Goal: Information Seeking & Learning: Understand process/instructions

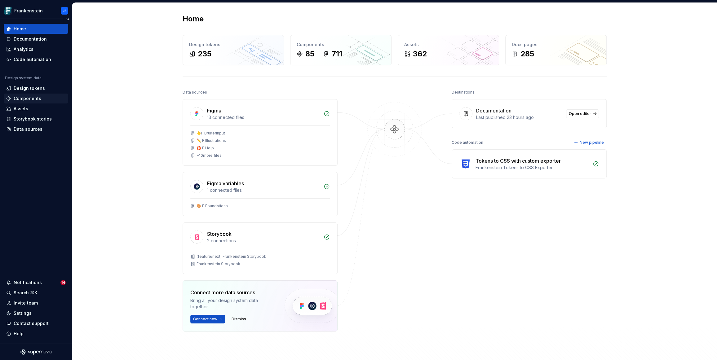
click at [24, 100] on div "Components" at bounding box center [28, 99] width 28 height 6
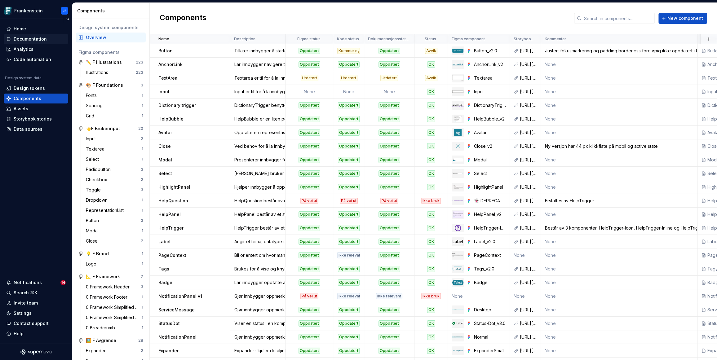
click at [26, 38] on div "Documentation" at bounding box center [30, 39] width 33 height 6
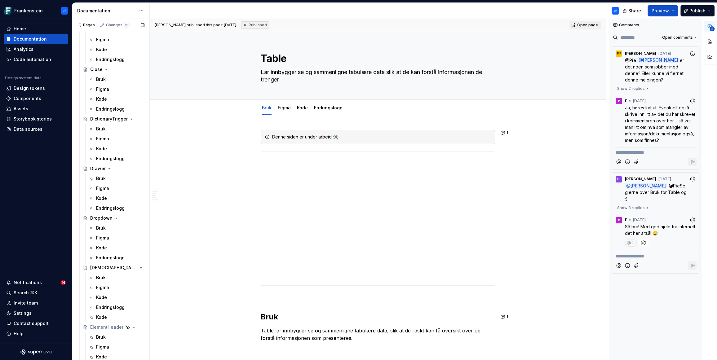
scroll to position [663, 0]
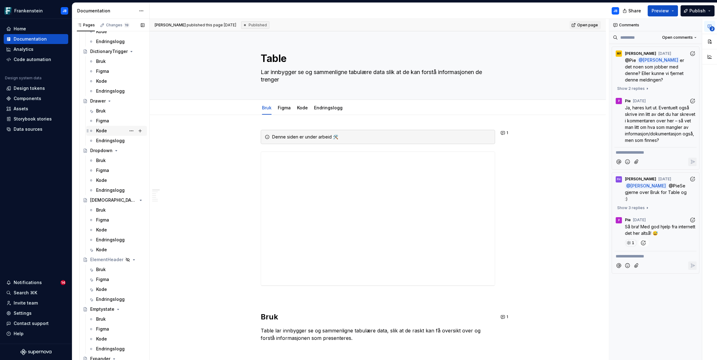
click at [98, 109] on div "Bruk" at bounding box center [101, 111] width 10 height 6
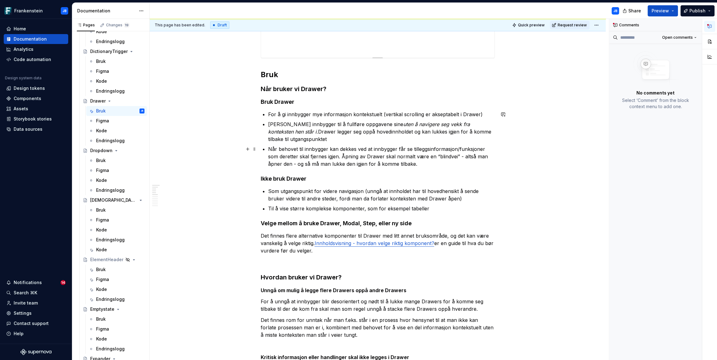
scroll to position [189, 0]
click at [263, 88] on h3 "Når bruker vi Drawer?" at bounding box center [378, 88] width 234 height 9
click at [253, 87] on span at bounding box center [254, 88] width 5 height 9
click at [711, 42] on button "button" at bounding box center [709, 41] width 11 height 11
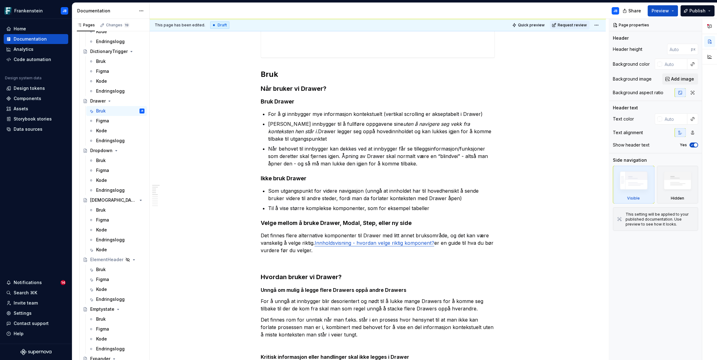
click at [707, 71] on div at bounding box center [709, 190] width 15 height 342
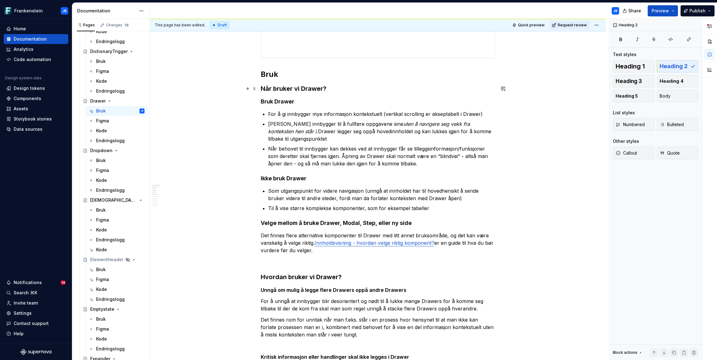
click at [261, 100] on strong "Bruk Drawer" at bounding box center [277, 101] width 33 height 7
click at [266, 177] on strong "Ikke bruk Drawer" at bounding box center [284, 178] width 46 height 7
click at [269, 225] on h4 "Velge mellom å bruke Drawer, Modal, Step, eller ny side" at bounding box center [378, 223] width 234 height 7
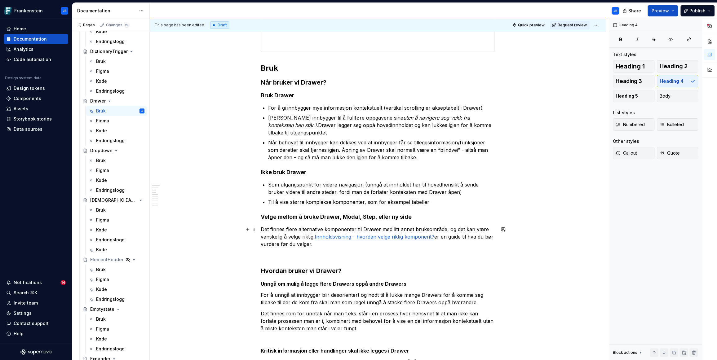
scroll to position [196, 0]
click at [261, 271] on h3 "Hvordan bruker vi Drawer?" at bounding box center [378, 270] width 234 height 9
click at [262, 217] on h4 "Velge mellom å bruke Drawer, Modal, Step, eller ny side" at bounding box center [378, 215] width 234 height 7
click at [641, 83] on span "Heading 3" at bounding box center [629, 81] width 26 height 6
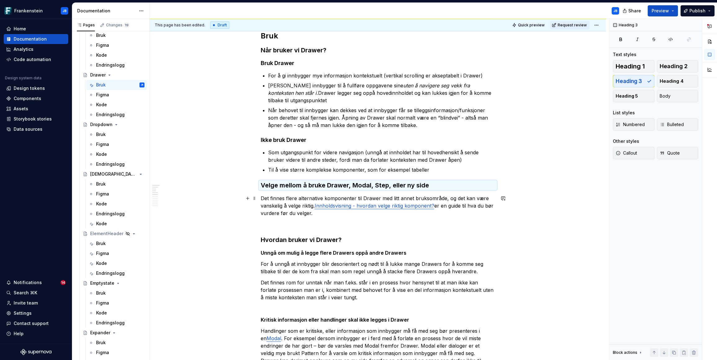
scroll to position [254, 0]
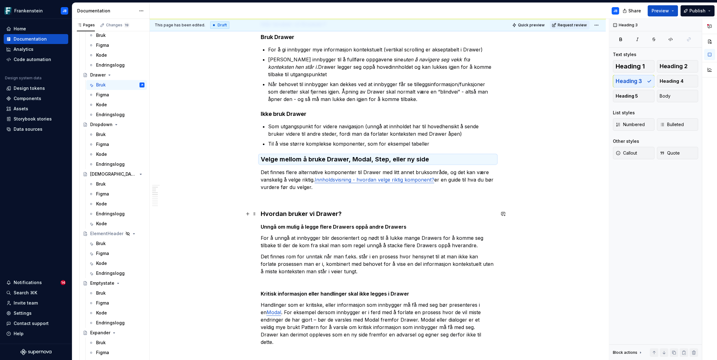
click at [278, 217] on h3 "Hvordan bruker vi Drawer?" at bounding box center [378, 214] width 234 height 9
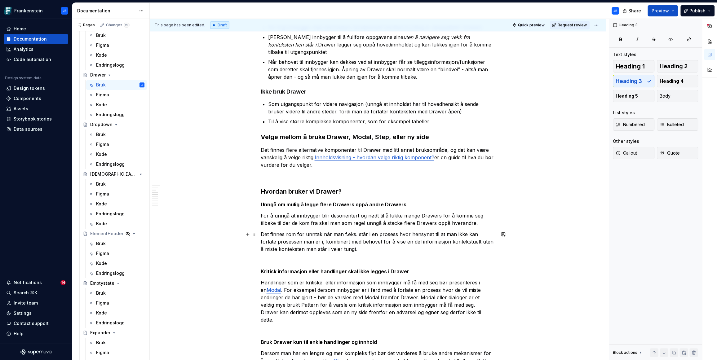
scroll to position [378, 0]
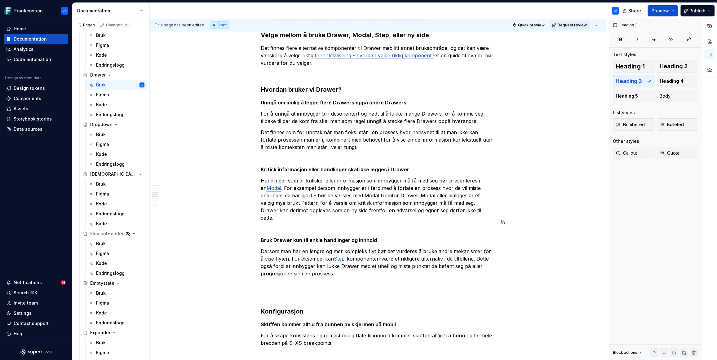
type textarea "*"
click at [269, 102] on strong "Unngå om mulig å legge flere Drawers oppå andre Drawers" at bounding box center [334, 103] width 146 height 6
click at [277, 89] on h3 "Hvordan bruker vi Drawer?" at bounding box center [378, 89] width 234 height 9
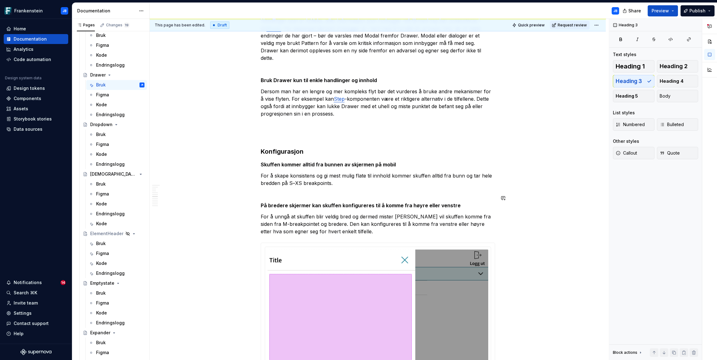
scroll to position [519, 0]
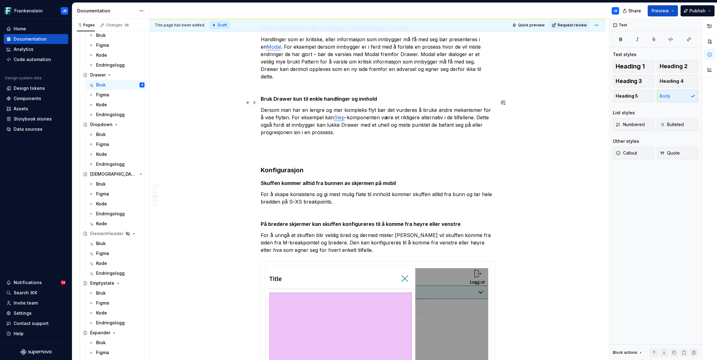
click at [362, 117] on p "Dersom man har en lengre og mer kompleks flyt bør det vurderes å bruke andre me…" at bounding box center [378, 121] width 234 height 30
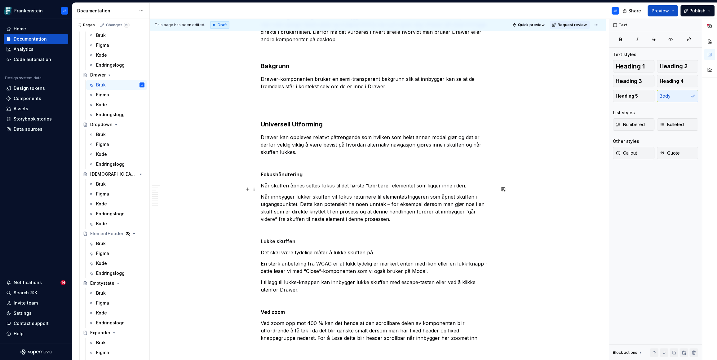
scroll to position [1391, 0]
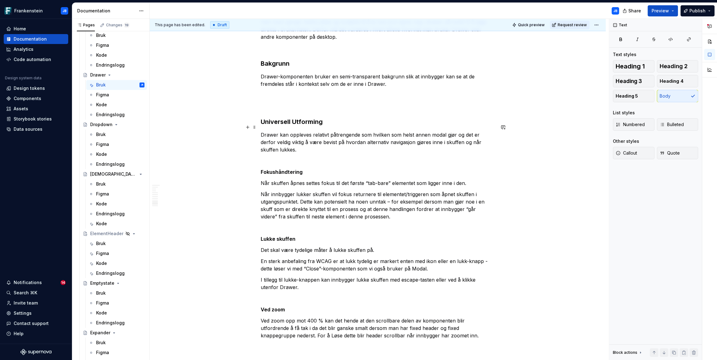
click at [270, 136] on p "Drawer kan oppleves relativt påtrengende som hvilken som helst annen modal gjør…" at bounding box center [378, 142] width 234 height 22
click at [502, 127] on button "button" at bounding box center [503, 127] width 9 height 9
click at [417, 148] on icon "Mention someone" at bounding box center [415, 147] width 6 height 6
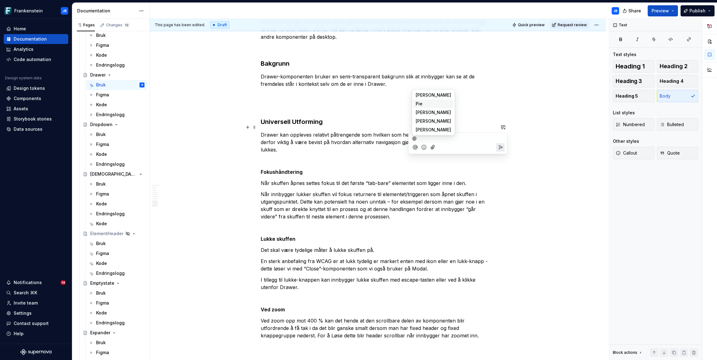
click at [421, 104] on span "Pie" at bounding box center [419, 104] width 7 height 6
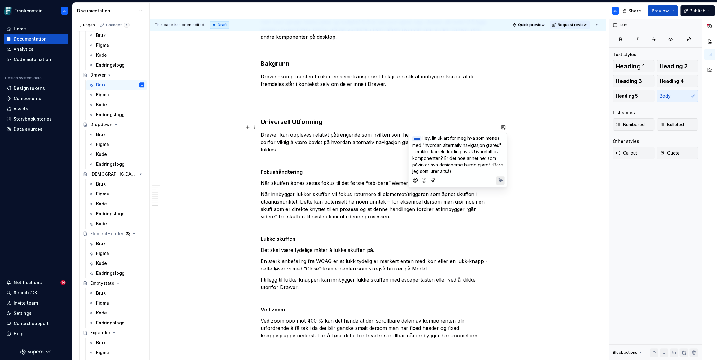
click at [425, 179] on icon "Add emoji" at bounding box center [424, 180] width 6 height 6
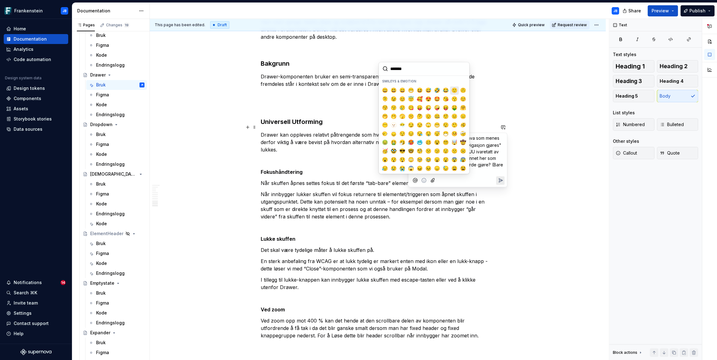
click at [453, 90] on span "🙂" at bounding box center [454, 90] width 5 height 6
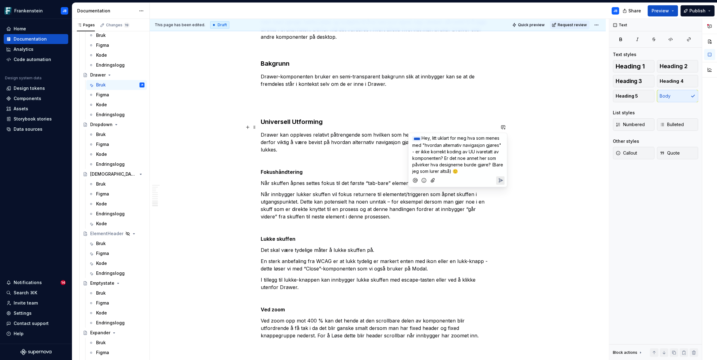
click at [501, 181] on icon "Send" at bounding box center [500, 180] width 6 height 6
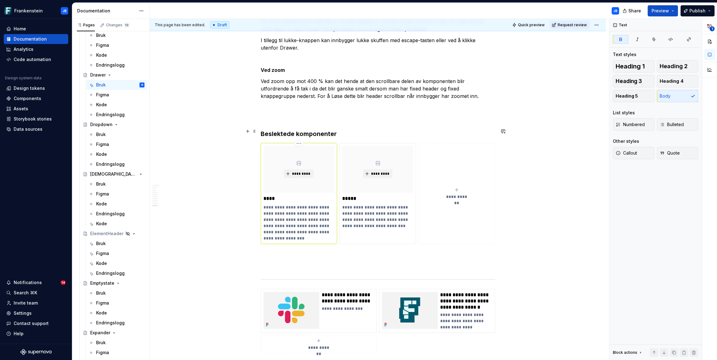
scroll to position [1631, 0]
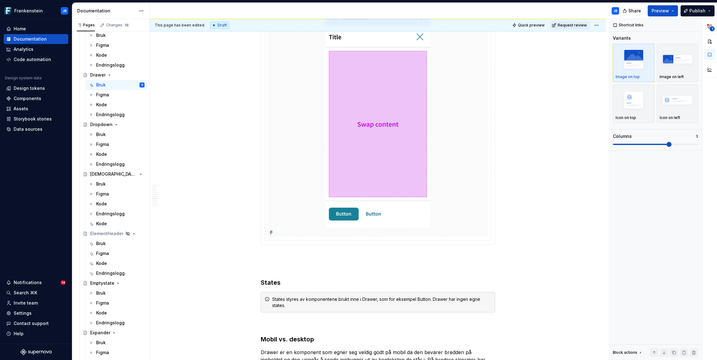
scroll to position [959, 0]
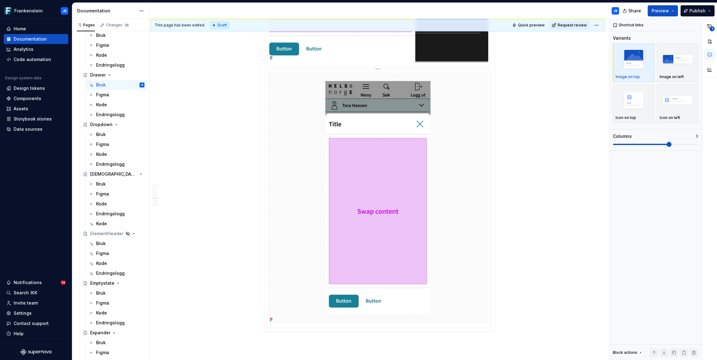
click at [355, 171] on img at bounding box center [378, 198] width 221 height 252
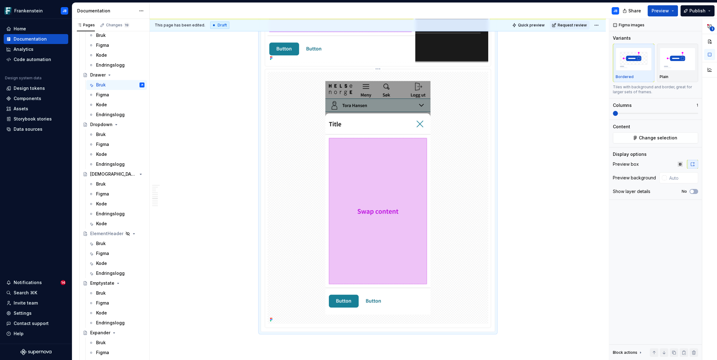
click at [355, 171] on img at bounding box center [378, 198] width 221 height 252
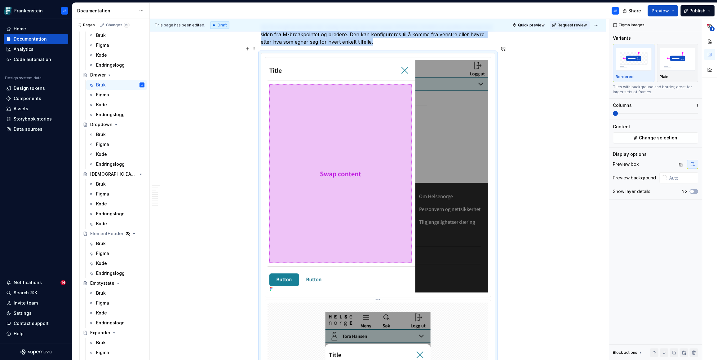
scroll to position [661, 0]
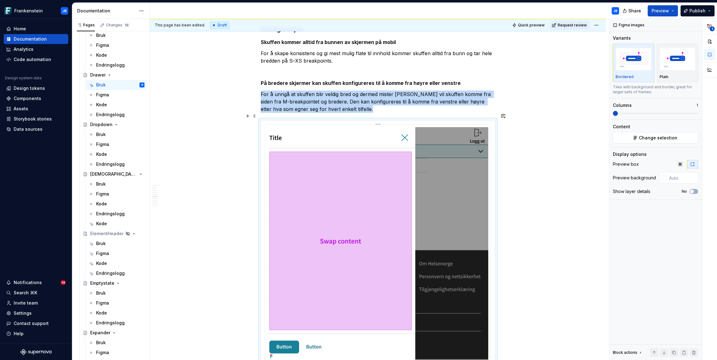
click at [389, 177] on img at bounding box center [378, 244] width 221 height 234
click at [651, 135] on span "Change selection" at bounding box center [658, 138] width 38 height 6
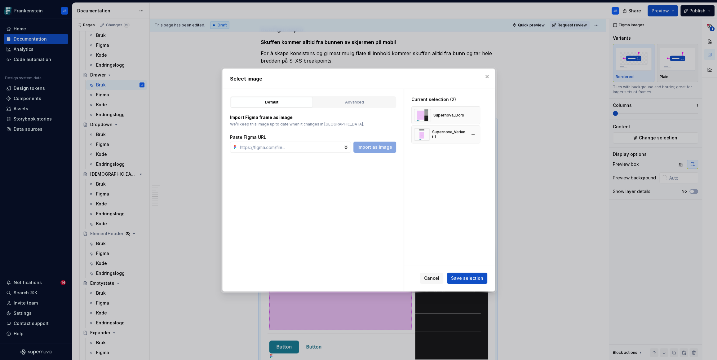
click at [442, 131] on div "Supernova_Variant 1" at bounding box center [449, 135] width 34 height 10
click at [488, 76] on button "button" at bounding box center [487, 76] width 9 height 9
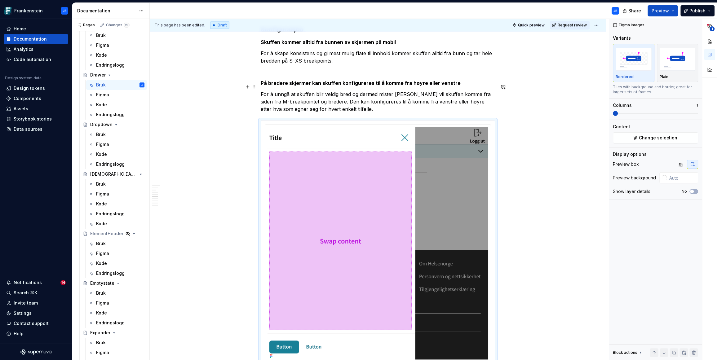
type textarea "*"
